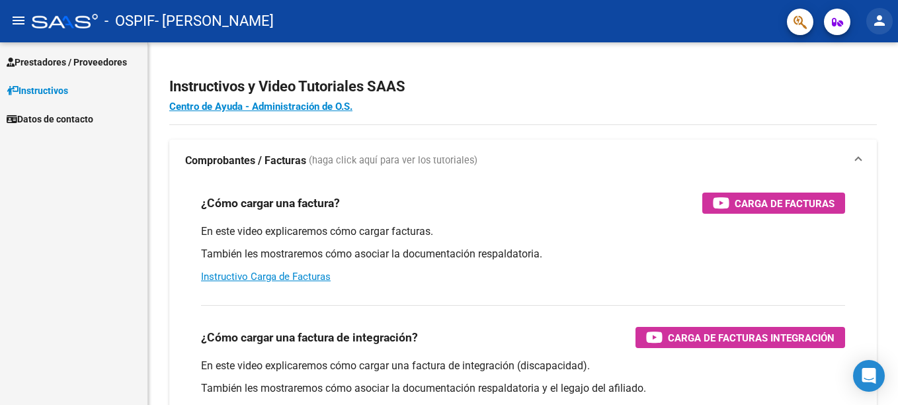
click at [882, 21] on mat-icon "person" at bounding box center [880, 21] width 16 height 16
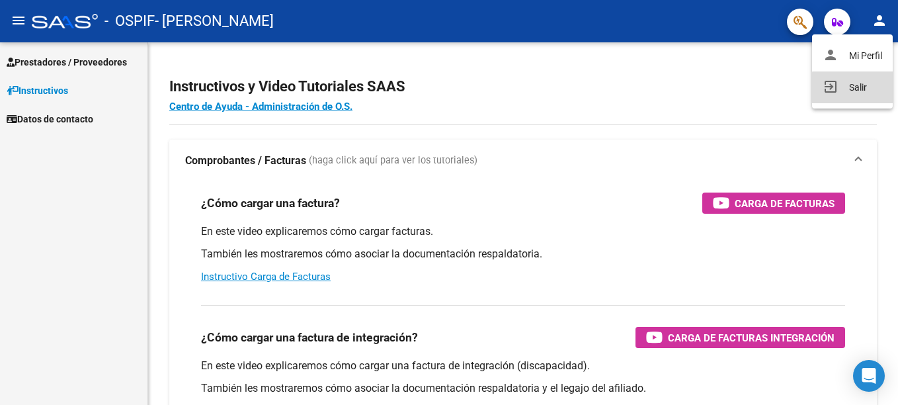
click at [862, 89] on button "exit_to_app Salir" at bounding box center [852, 87] width 81 height 32
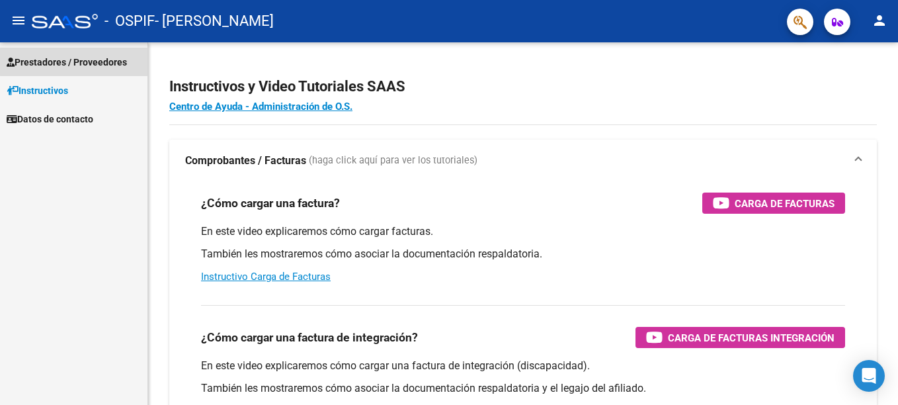
click at [89, 61] on span "Prestadores / Proveedores" at bounding box center [67, 62] width 120 height 15
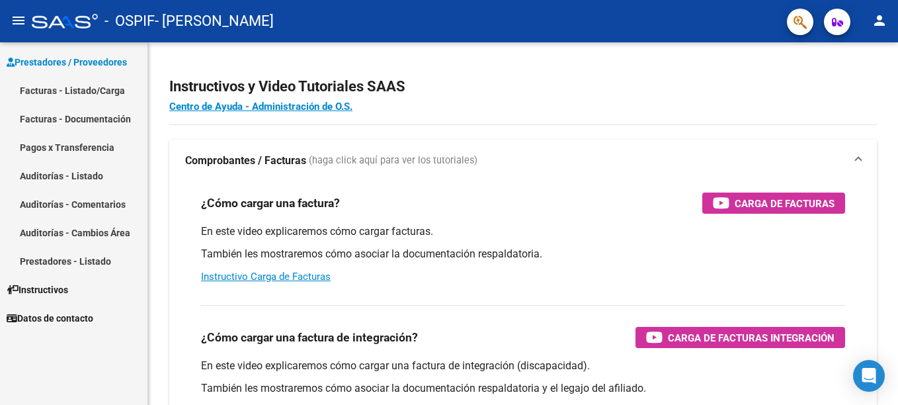
click at [100, 93] on link "Facturas - Listado/Carga" at bounding box center [74, 90] width 148 height 28
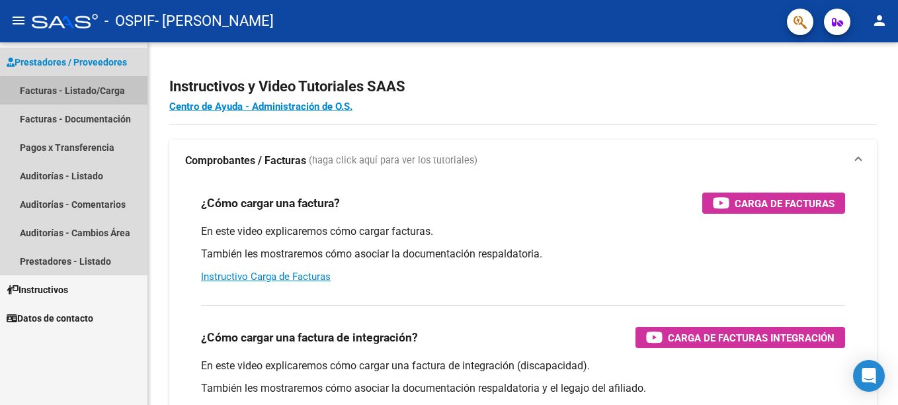
click at [101, 93] on link "Facturas - Listado/Carga" at bounding box center [74, 90] width 148 height 28
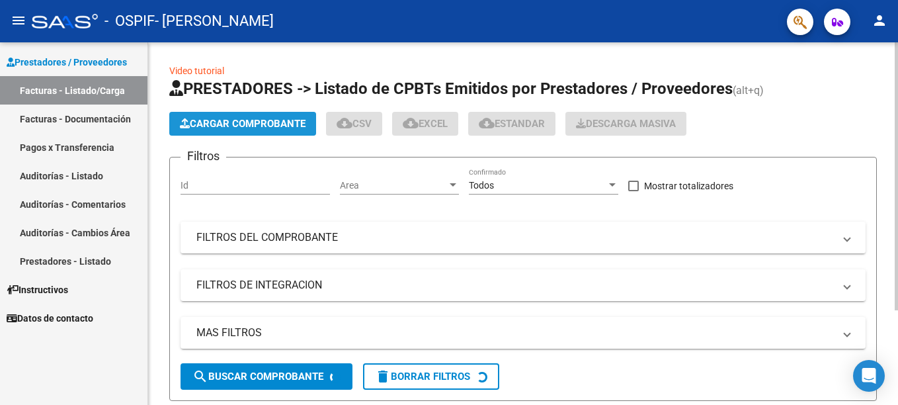
click at [265, 126] on span "Cargar Comprobante" at bounding box center [243, 124] width 126 height 12
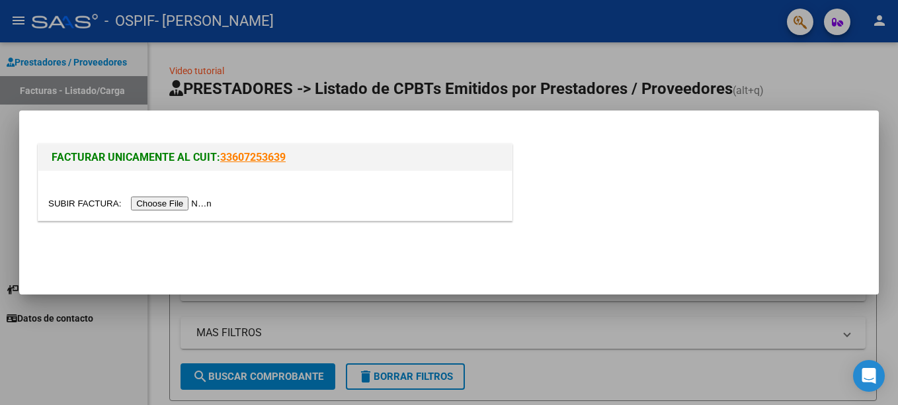
click at [181, 202] on input "file" at bounding box center [131, 204] width 167 height 14
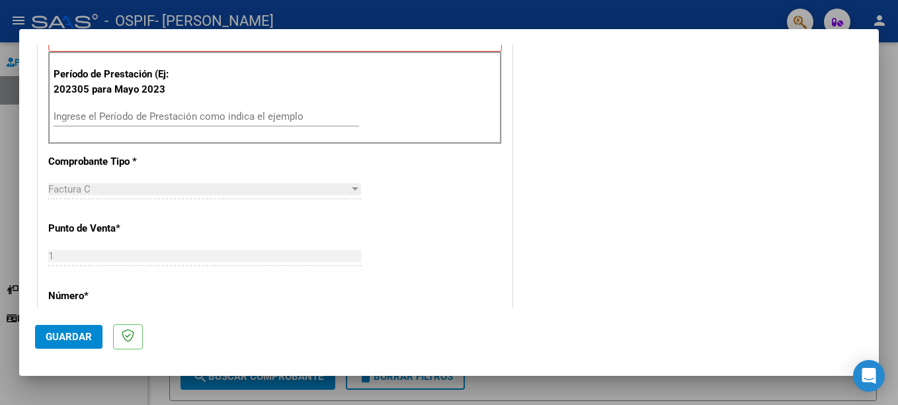
scroll to position [353, 0]
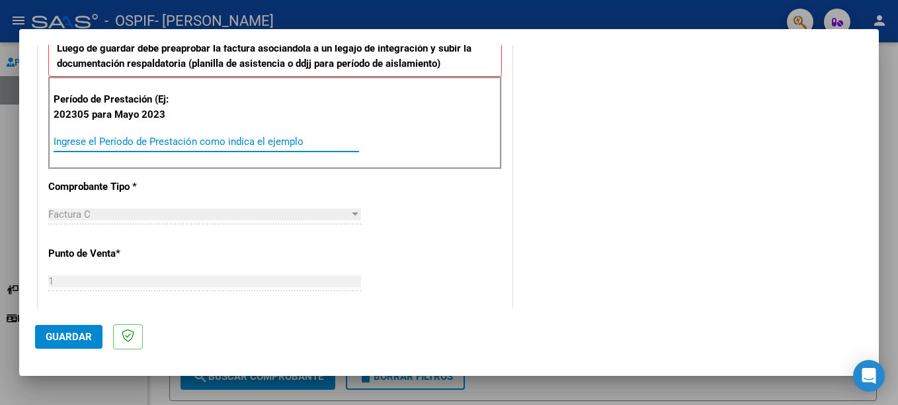
click at [175, 143] on input "Ingrese el Período de Prestación como indica el ejemplo" at bounding box center [207, 142] width 306 height 12
type input "202507"
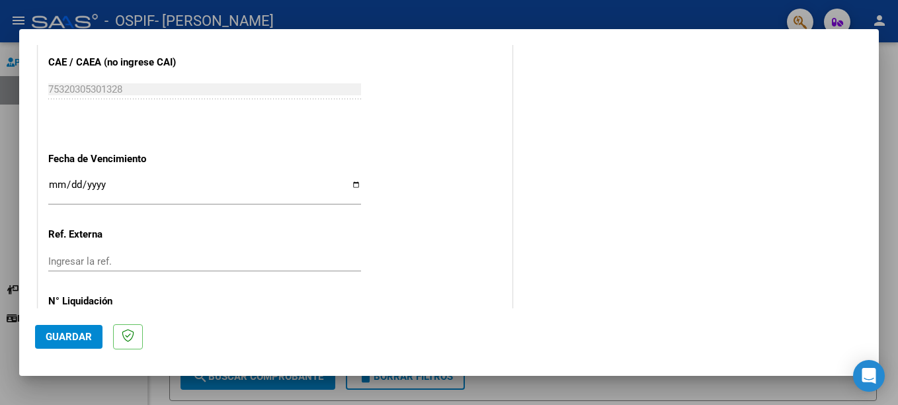
scroll to position [876, 0]
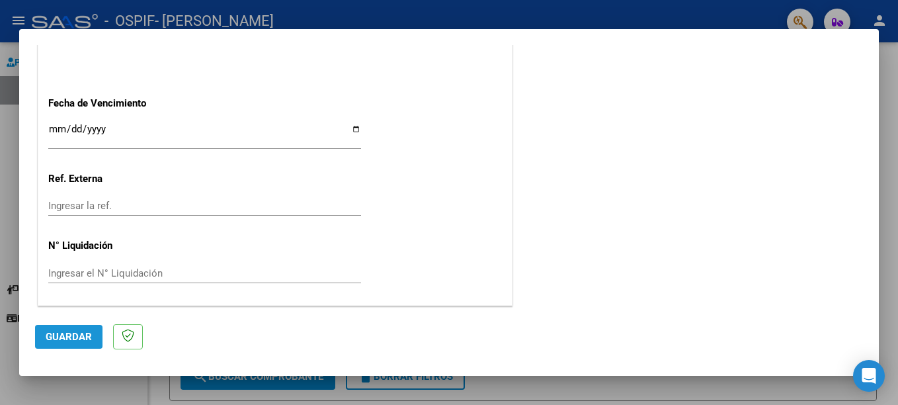
click at [87, 333] on span "Guardar" at bounding box center [69, 337] width 46 height 12
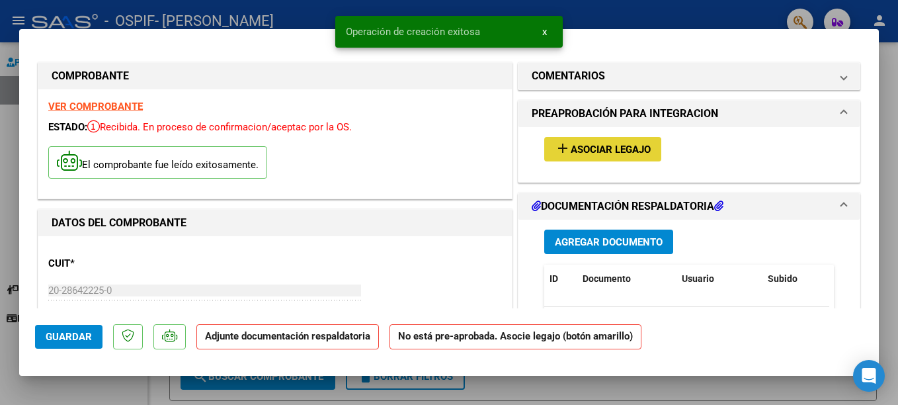
click at [602, 152] on span "Asociar Legajo" at bounding box center [611, 150] width 80 height 12
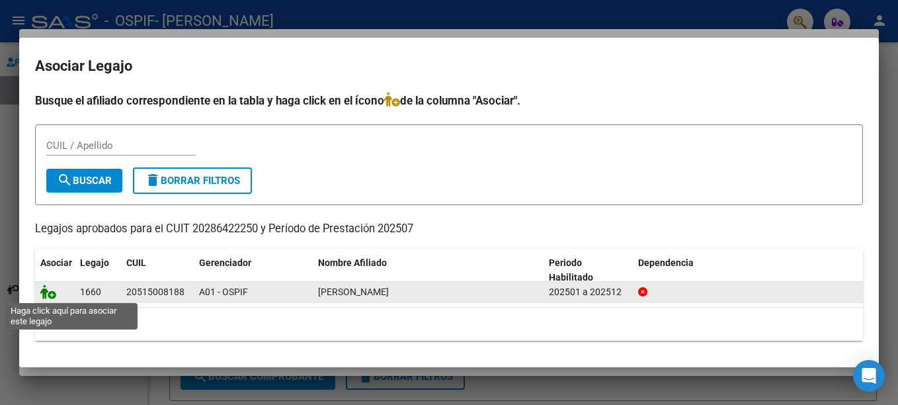
click at [45, 289] on icon at bounding box center [48, 292] width 16 height 15
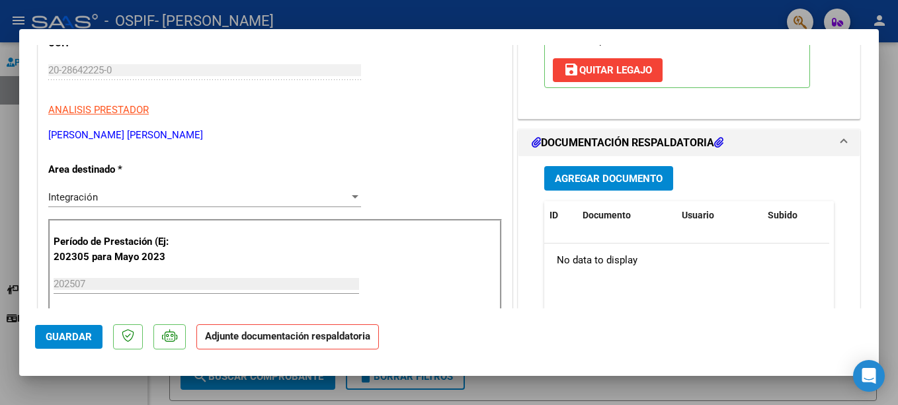
scroll to position [265, 0]
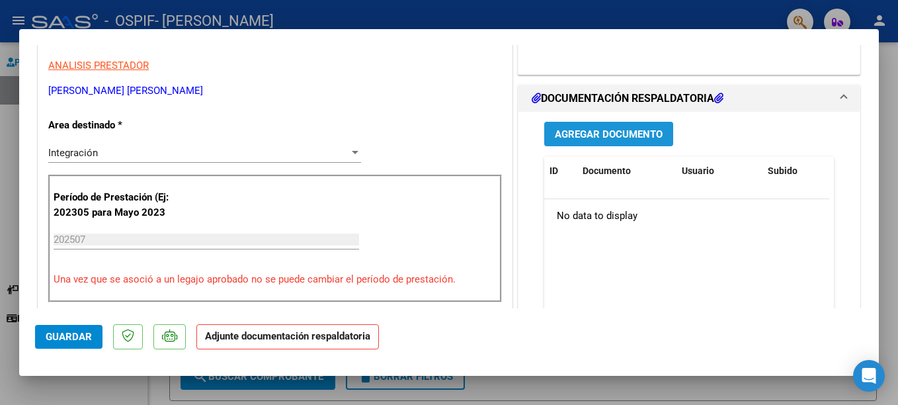
click at [611, 136] on span "Agregar Documento" at bounding box center [609, 134] width 108 height 12
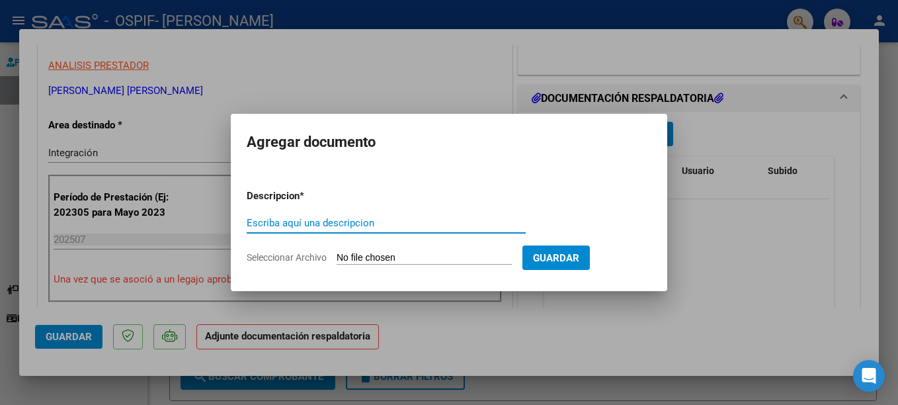
click at [301, 226] on input "Escriba aquí una descripcion" at bounding box center [386, 223] width 279 height 12
type input "PLANILLA ASISTENCIA"
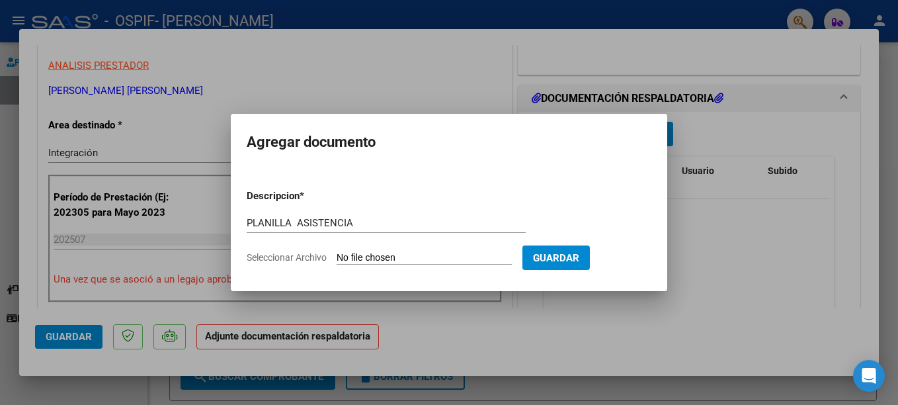
click at [414, 256] on input "Seleccionar Archivo" at bounding box center [424, 258] width 175 height 13
type input "C:\fakepath\planilla asistencia Julio Tiziano Reyna.pdf"
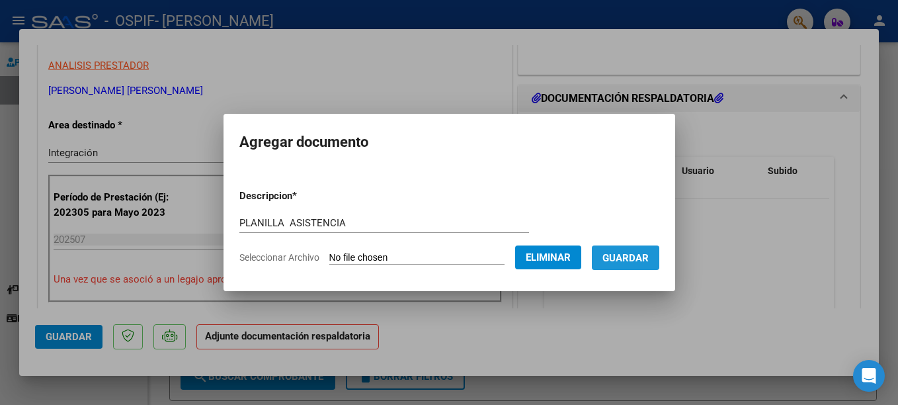
click at [629, 255] on span "Guardar" at bounding box center [626, 258] width 46 height 12
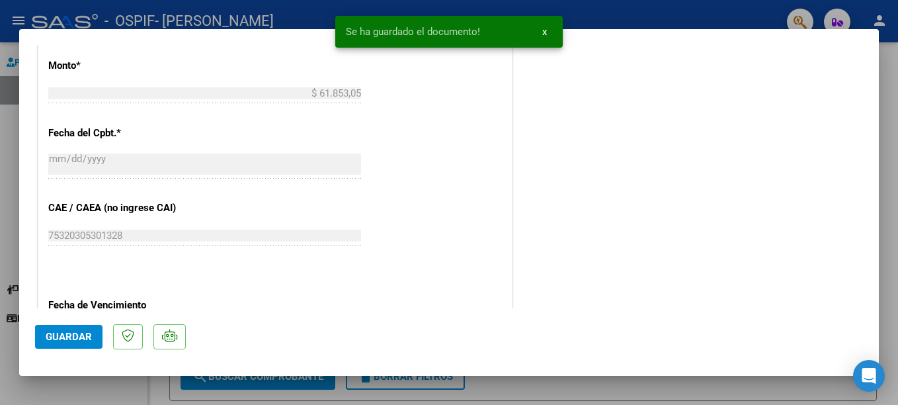
scroll to position [741, 0]
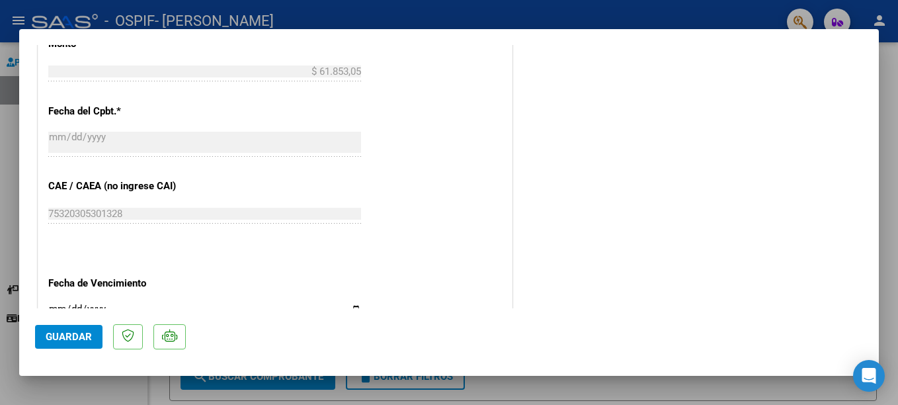
click at [71, 341] on span "Guardar" at bounding box center [69, 337] width 46 height 12
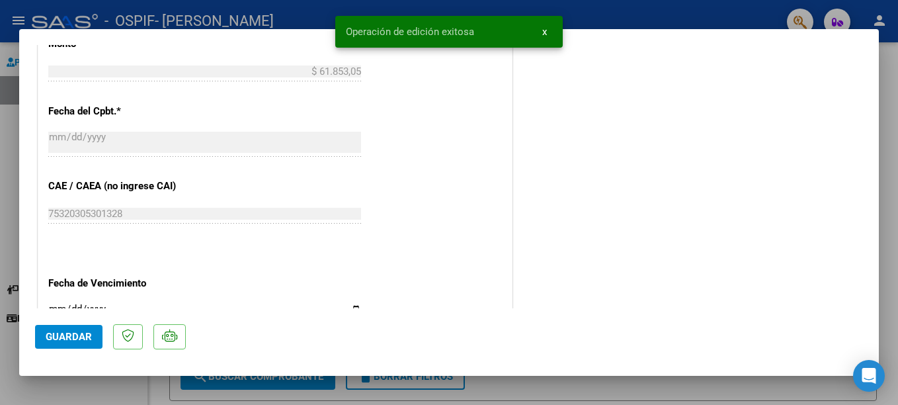
click at [650, 3] on div at bounding box center [449, 202] width 898 height 405
type input "$ 0,00"
